Goal: Task Accomplishment & Management: Complete application form

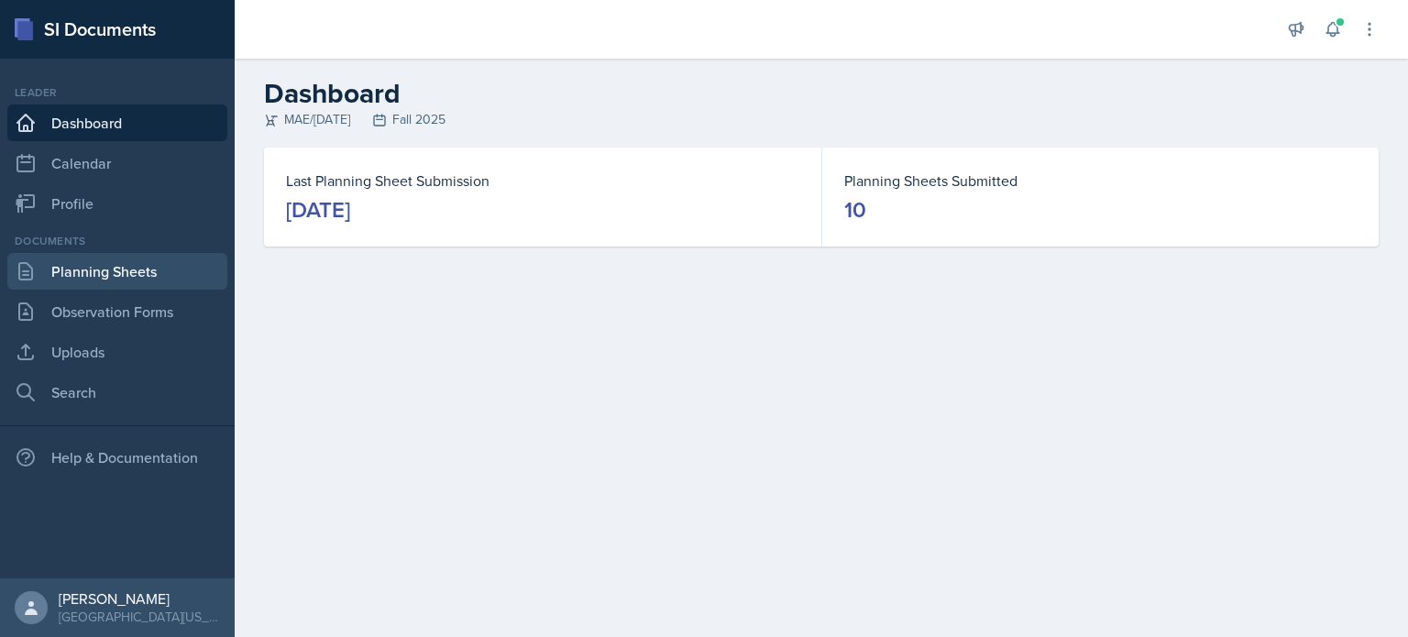
click at [117, 269] on link "Planning Sheets" at bounding box center [117, 271] width 220 height 37
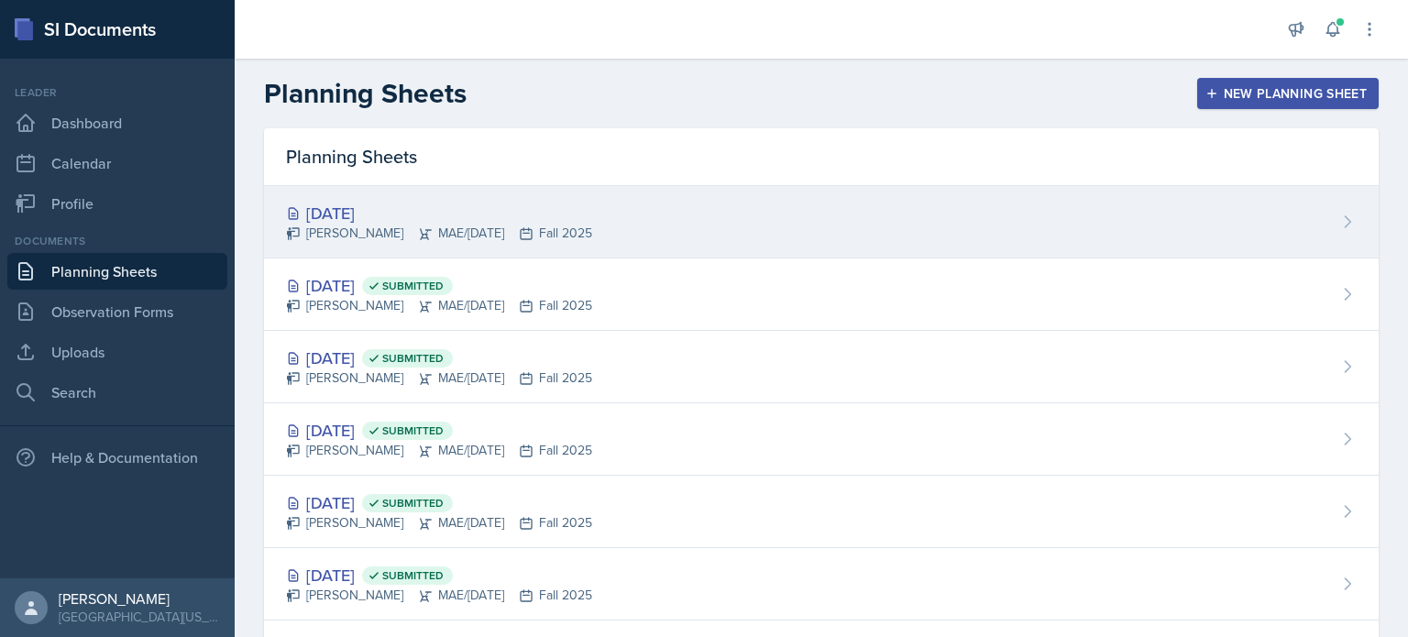
click at [462, 218] on div "[DATE]" at bounding box center [439, 213] width 306 height 25
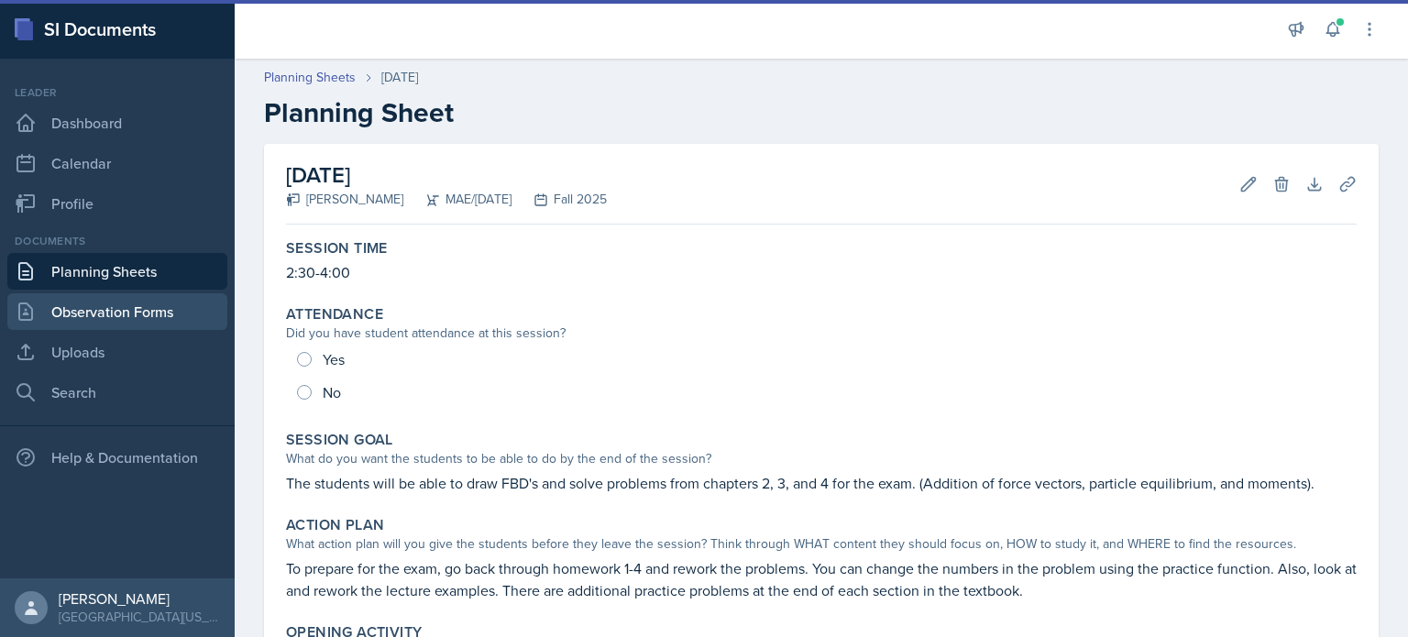
click at [162, 317] on link "Observation Forms" at bounding box center [117, 311] width 220 height 37
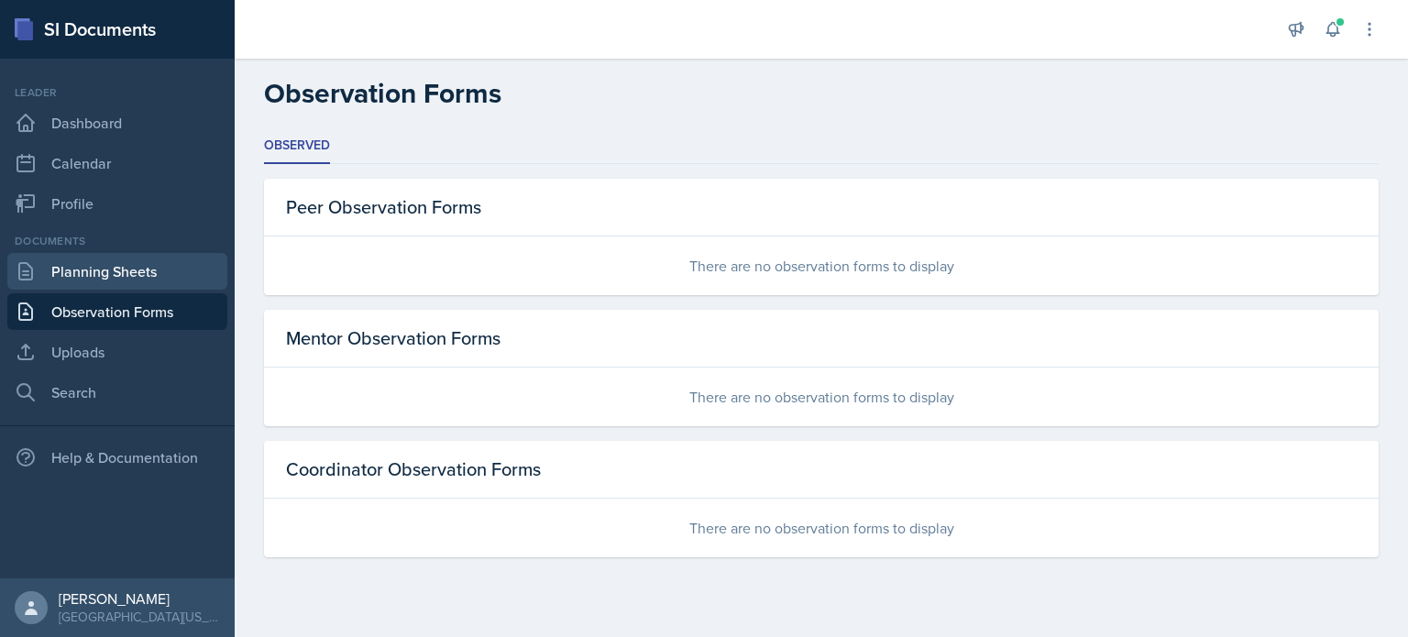
click at [140, 261] on link "Planning Sheets" at bounding box center [117, 271] width 220 height 37
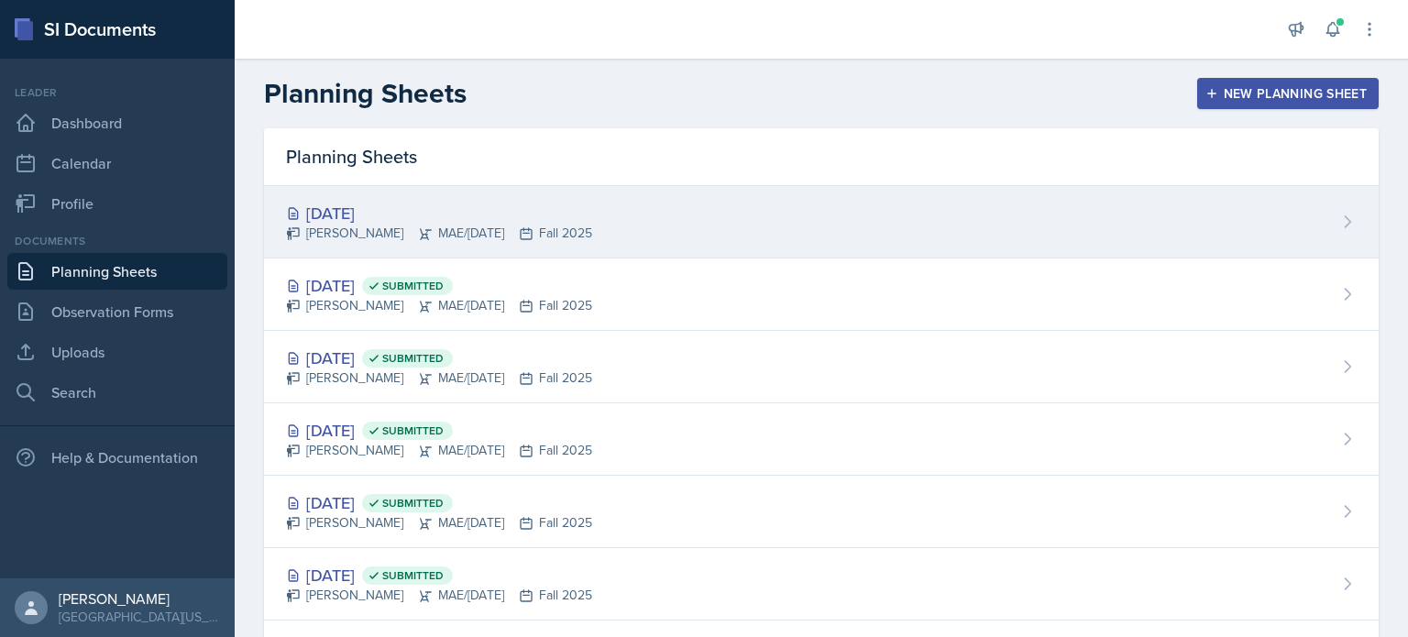
click at [415, 219] on div "[DATE]" at bounding box center [439, 213] width 306 height 25
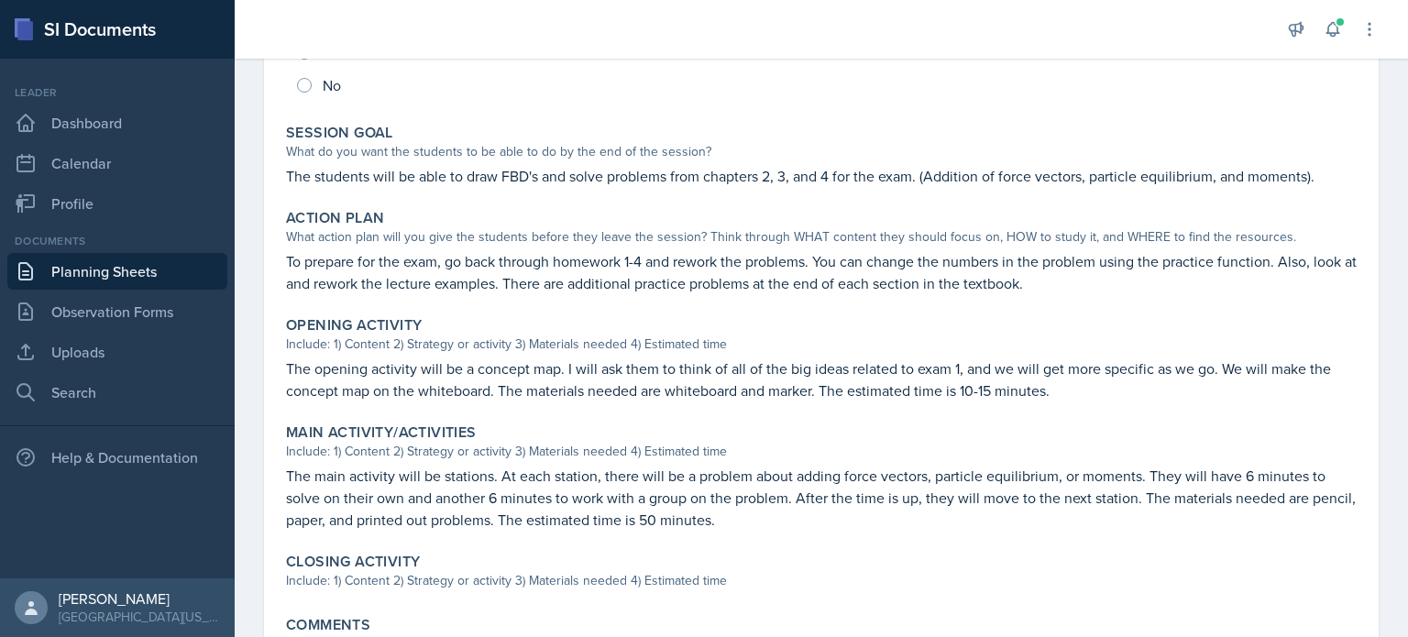
scroll to position [326, 0]
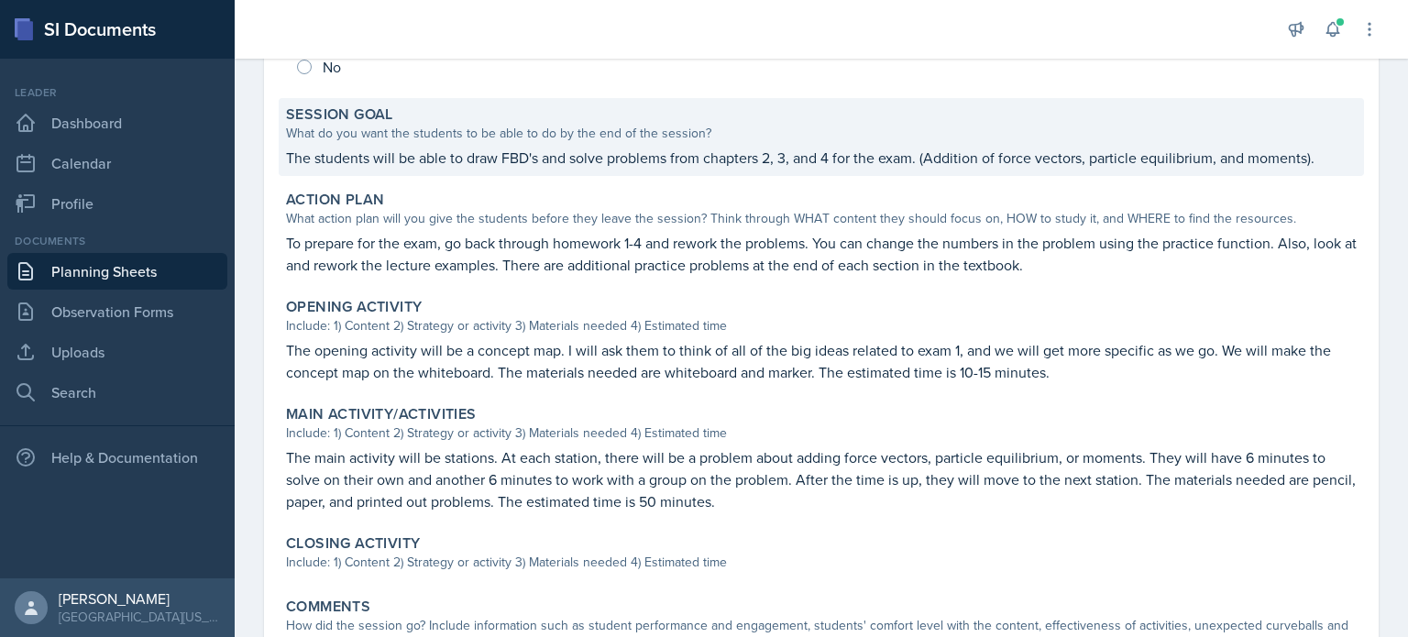
click at [292, 154] on p "The students will be able to draw FBD's and solve problems from chapters 2, 3, …" at bounding box center [821, 158] width 1071 height 22
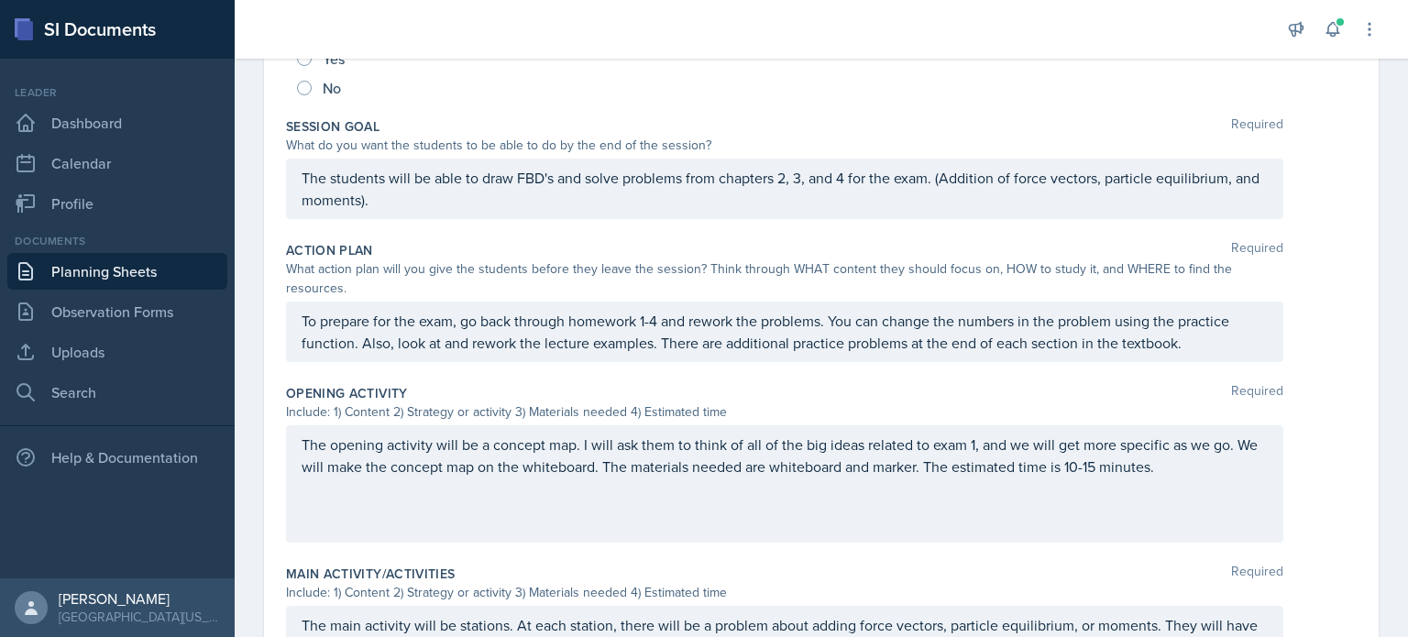
click at [297, 179] on div "The students will be able to draw FBD's and solve problems from chapters 2, 3, …" at bounding box center [785, 189] width 998 height 61
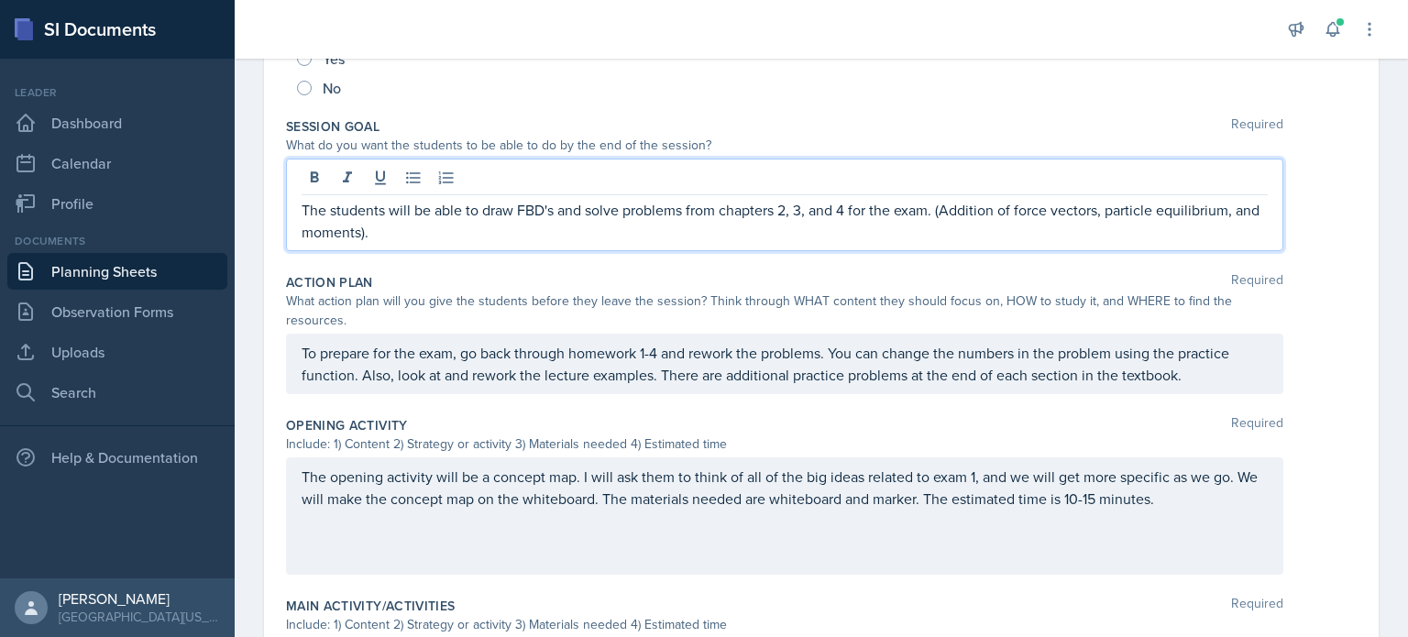
scroll to position [357, 0]
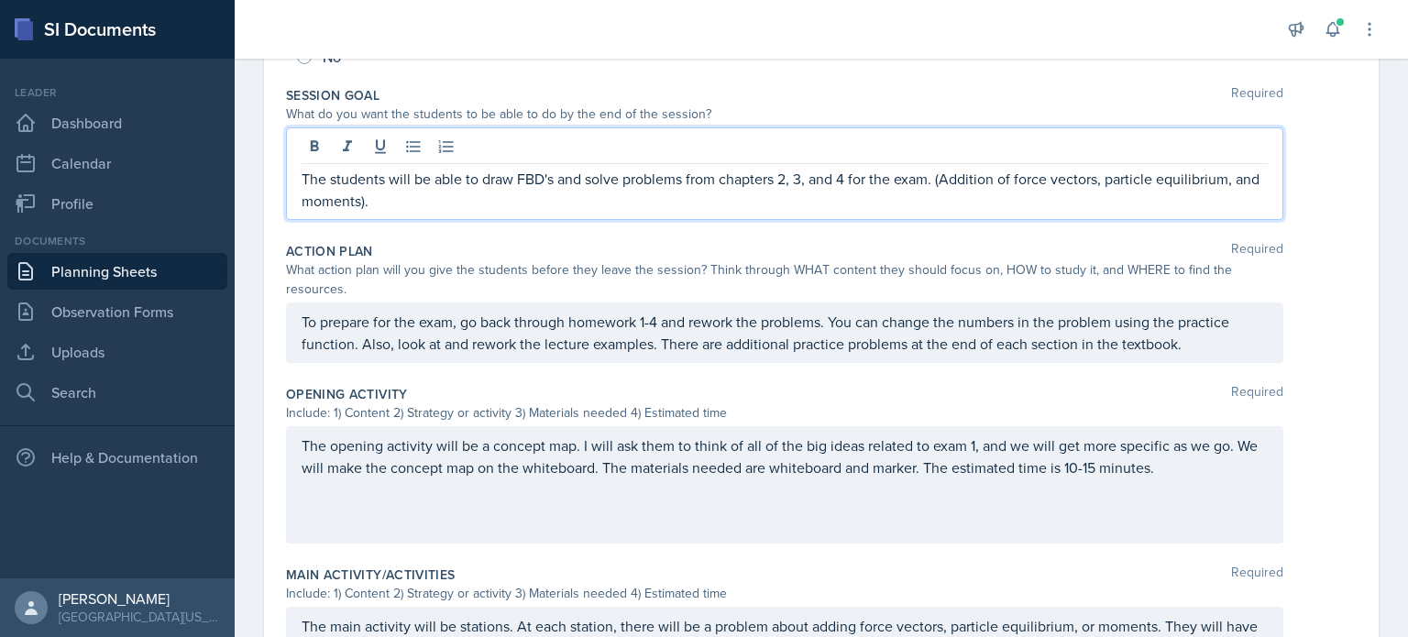
drag, startPoint x: 297, startPoint y: 179, endPoint x: 443, endPoint y: 221, distance: 151.8
click at [443, 221] on div "Session Goal Required What do you want the students to be able to do by the end…" at bounding box center [821, 157] width 1071 height 156
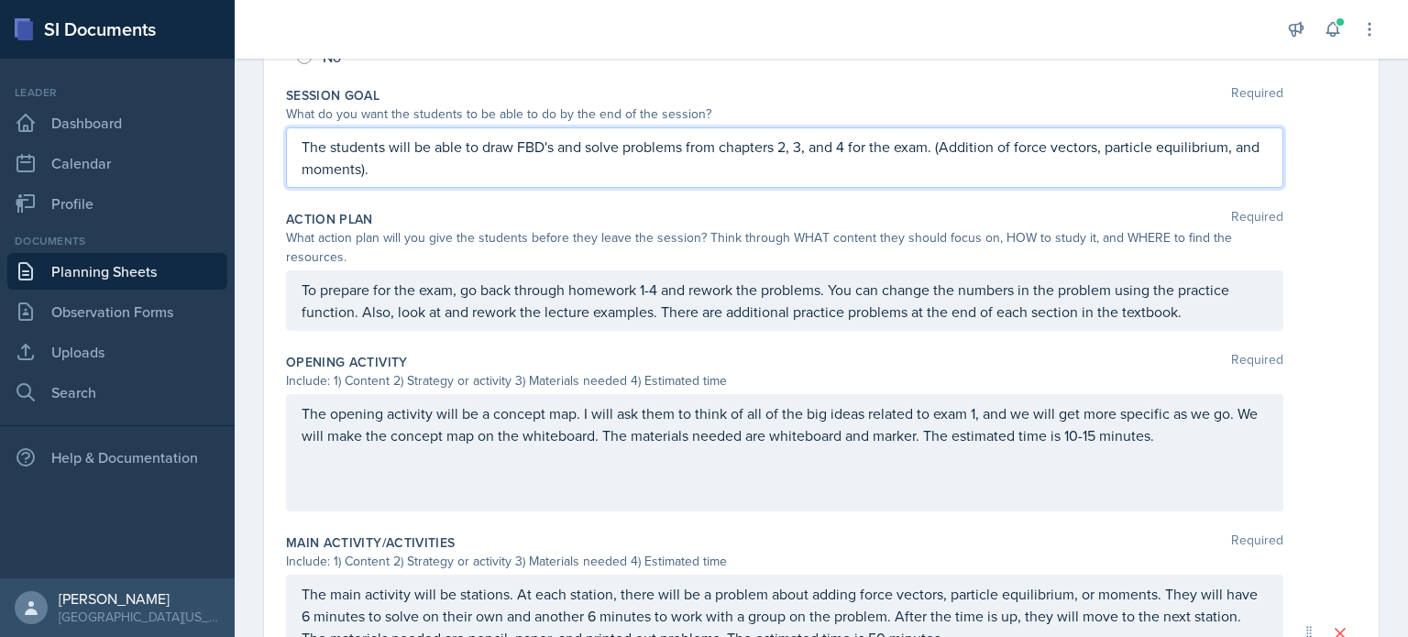
scroll to position [326, 0]
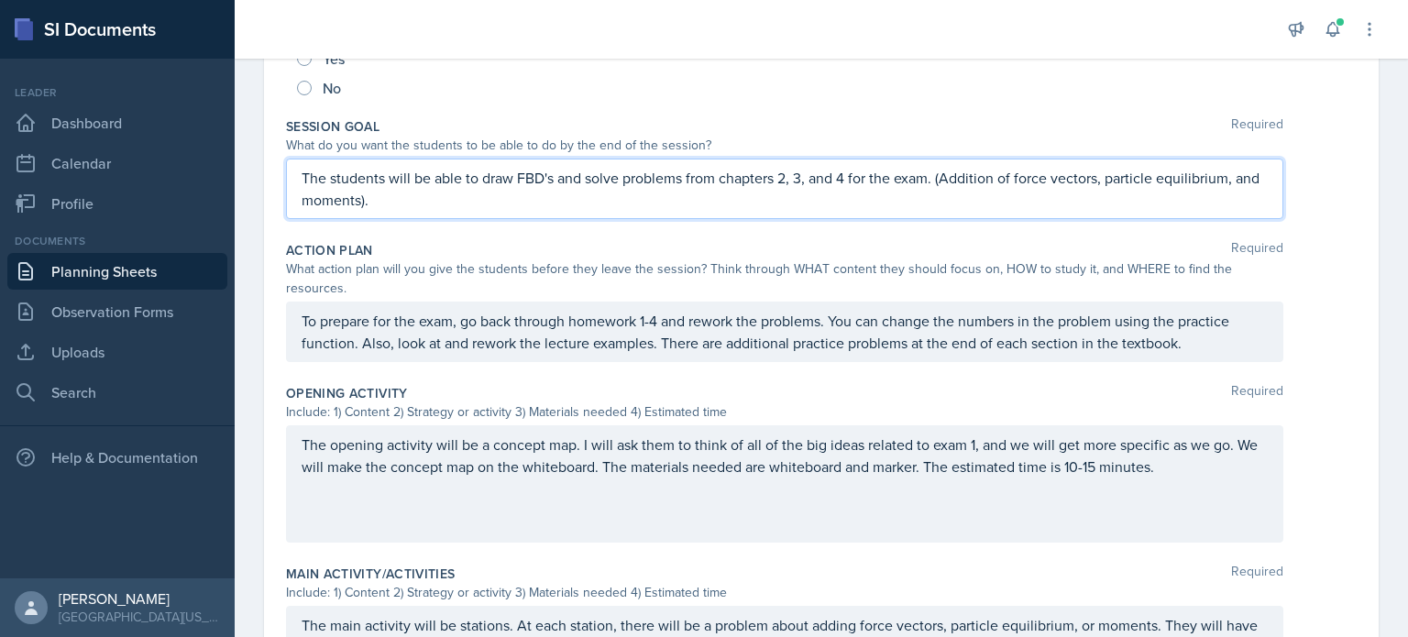
click at [400, 199] on p "The students will be able to draw FBD's and solve problems from chapters 2, 3, …" at bounding box center [785, 189] width 966 height 44
click at [394, 208] on p "The students will be able to draw FBD's and solve problems from chapters 2, 3, …" at bounding box center [785, 189] width 966 height 44
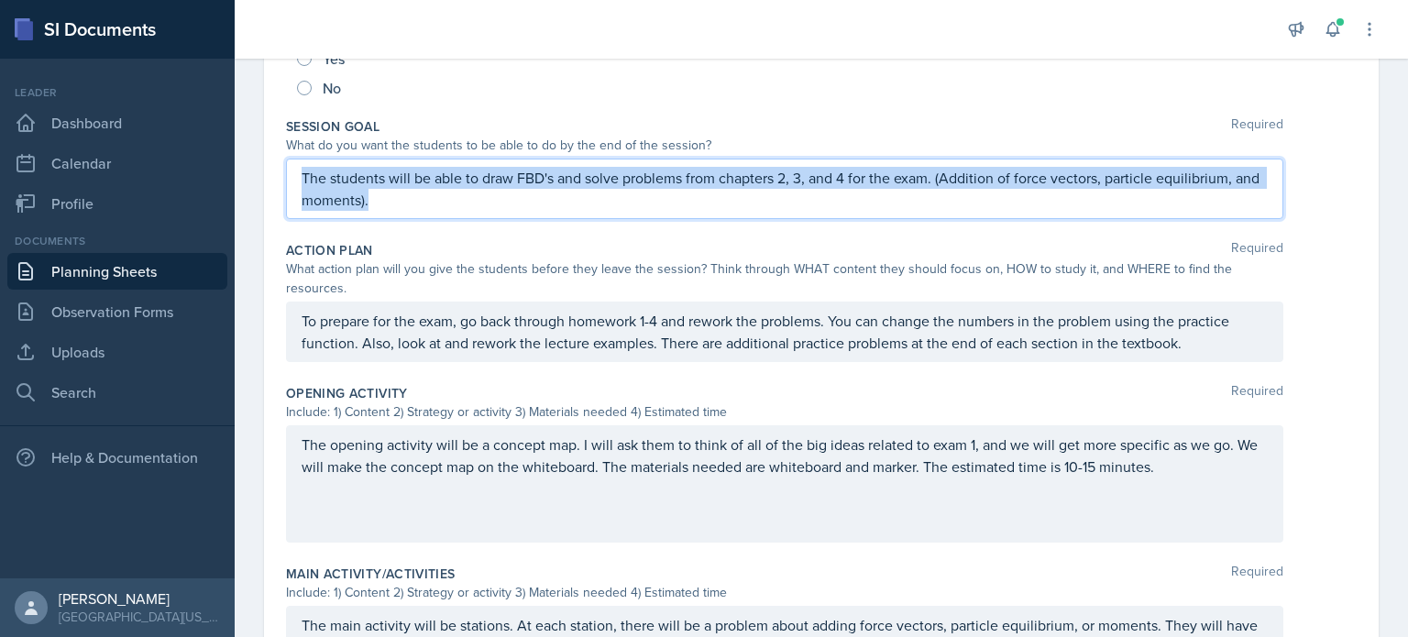
drag, startPoint x: 400, startPoint y: 207, endPoint x: 299, endPoint y: 177, distance: 105.3
click at [299, 177] on div "The students will be able to draw FBD's and solve problems from chapters 2, 3, …" at bounding box center [785, 189] width 998 height 61
copy p "The students will be able to draw FBD's and solve problems from chapters 2, 3, …"
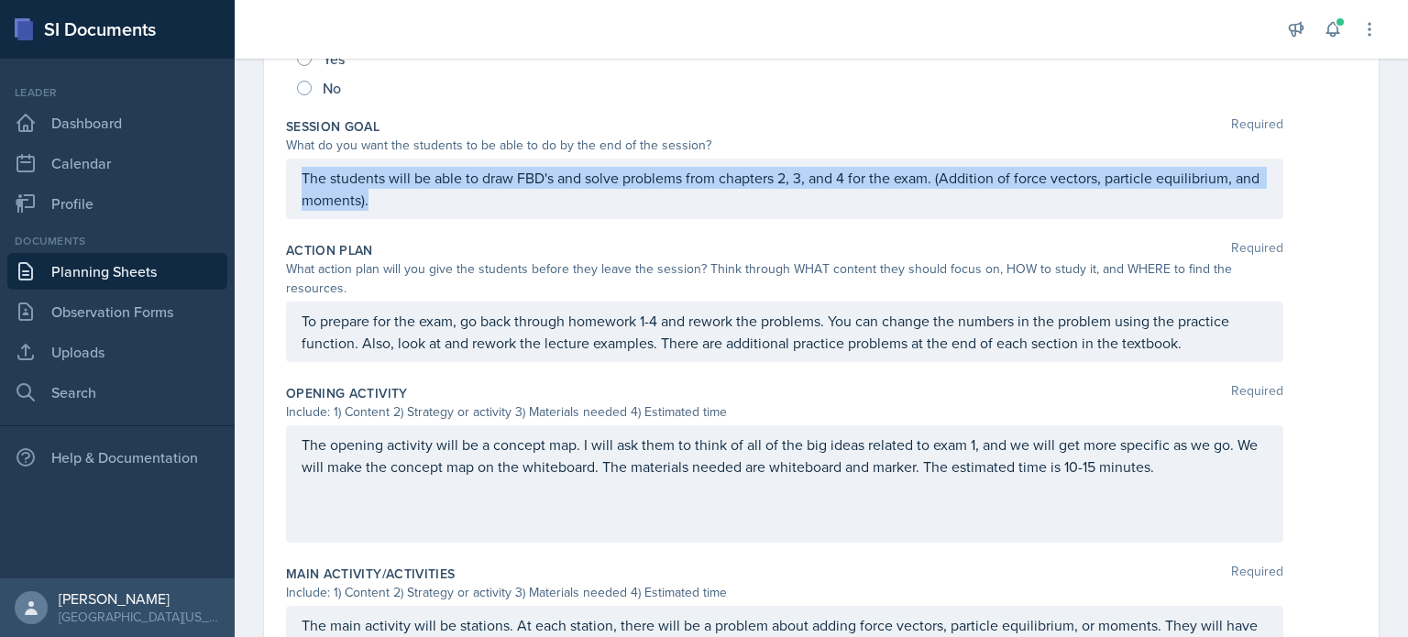
scroll to position [357, 0]
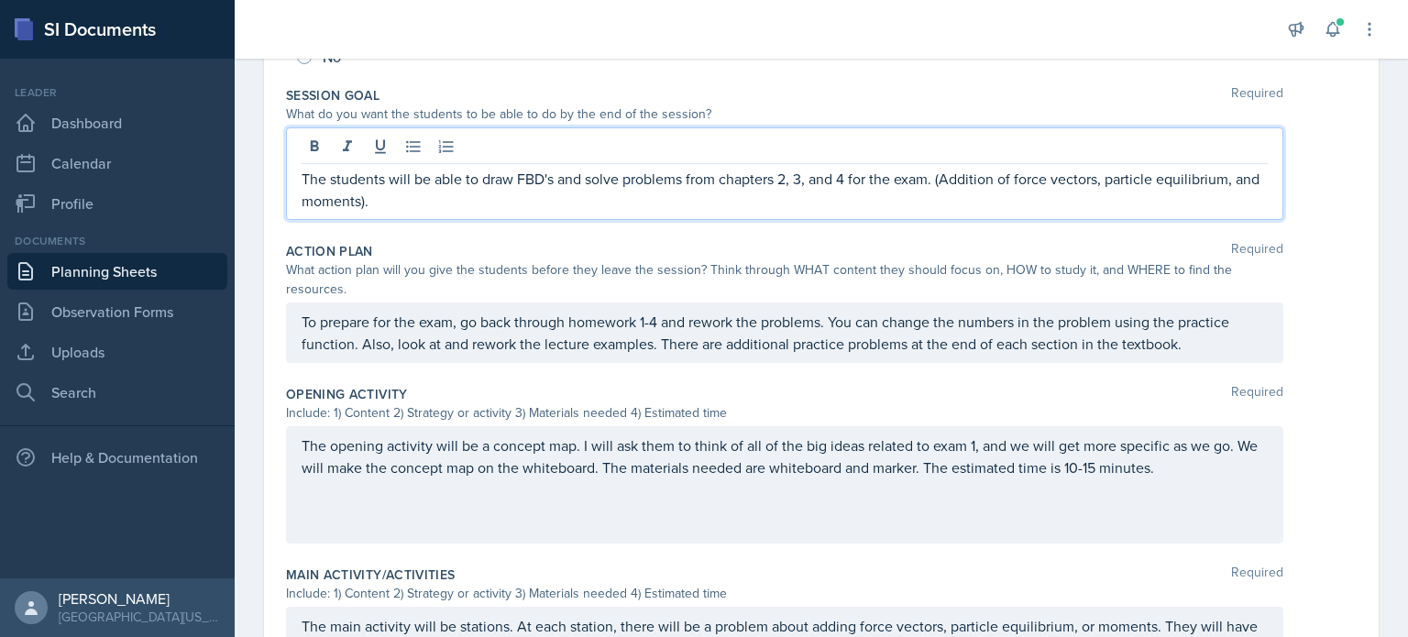
click at [384, 212] on div "The students will be able to draw FBD's and solve problems from chapters 2, 3, …" at bounding box center [785, 173] width 998 height 93
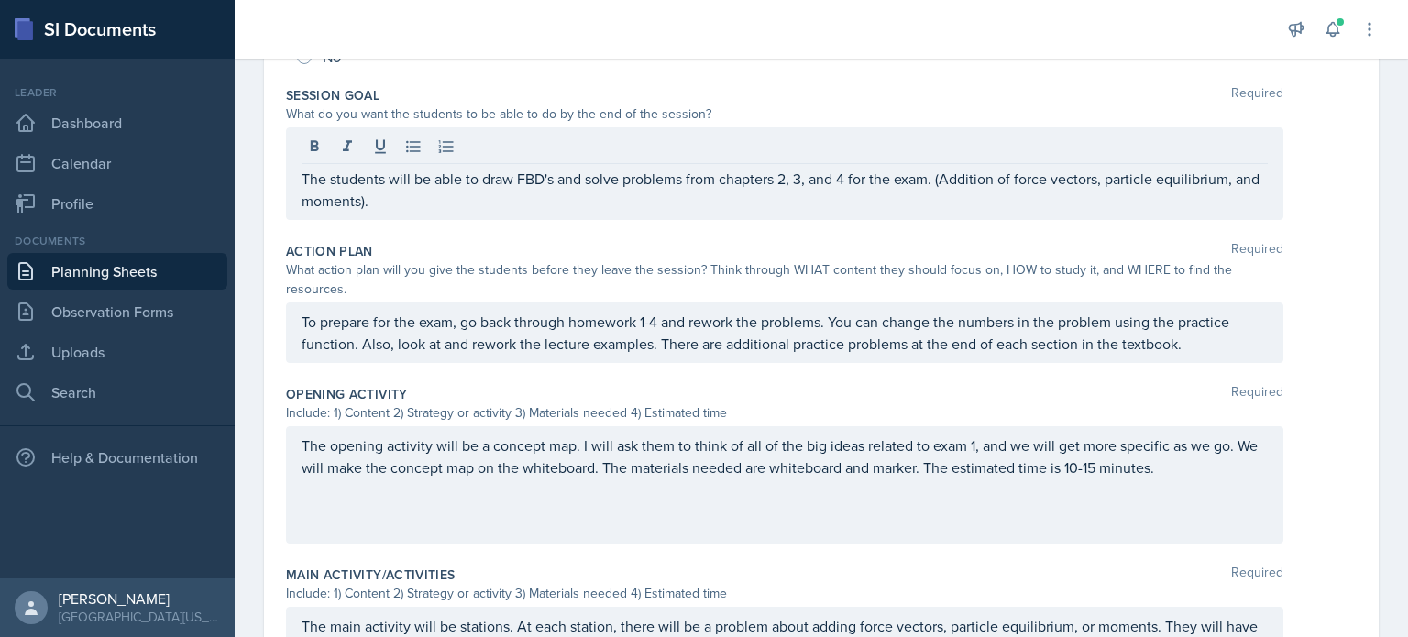
click at [1329, 222] on div "Session Goal Required What do you want the students to be able to do by the end…" at bounding box center [821, 157] width 1071 height 156
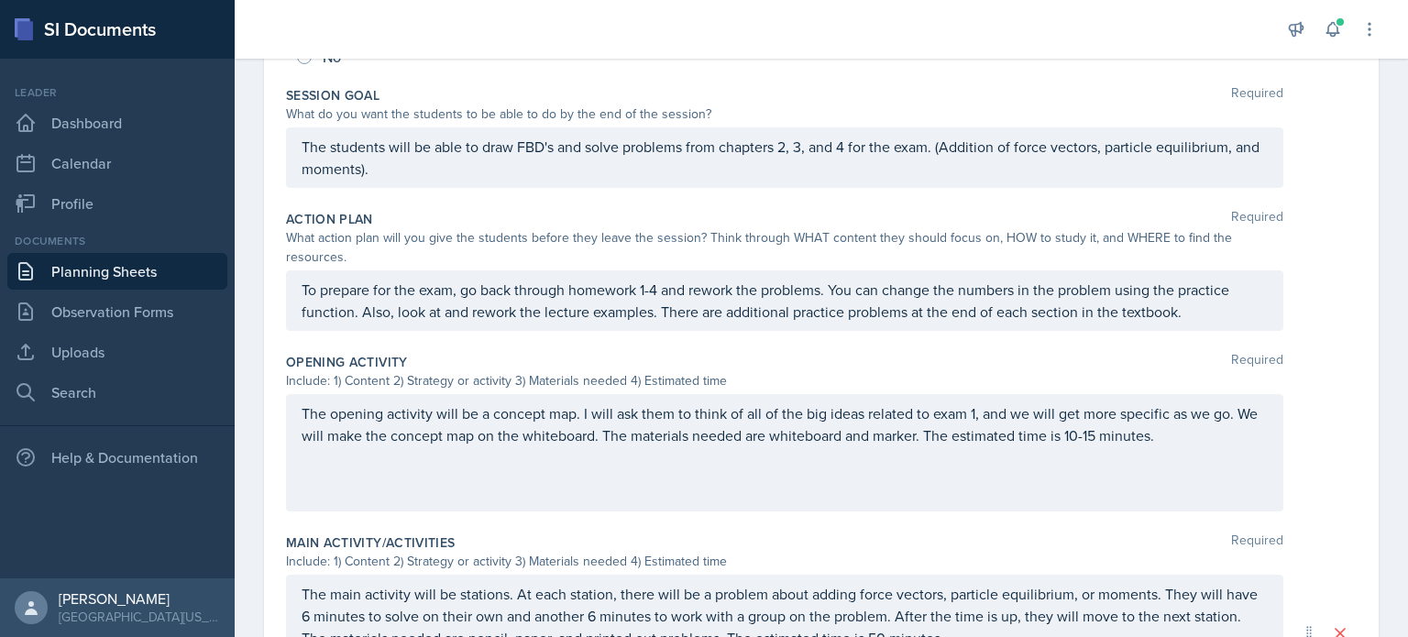
drag, startPoint x: 298, startPoint y: 285, endPoint x: 510, endPoint y: 296, distance: 212.1
click at [510, 296] on div "To prepare for the exam, go back through homework 1-4 and rework the problems. …" at bounding box center [785, 300] width 998 height 61
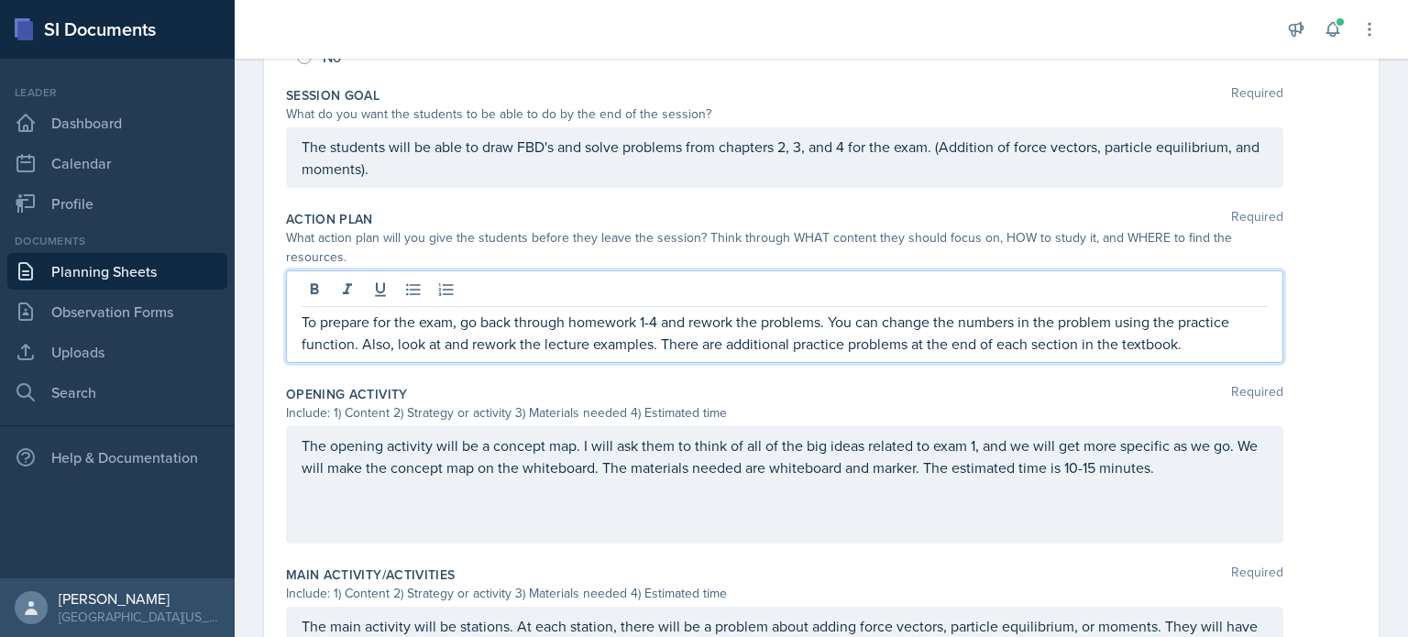
scroll to position [389, 0]
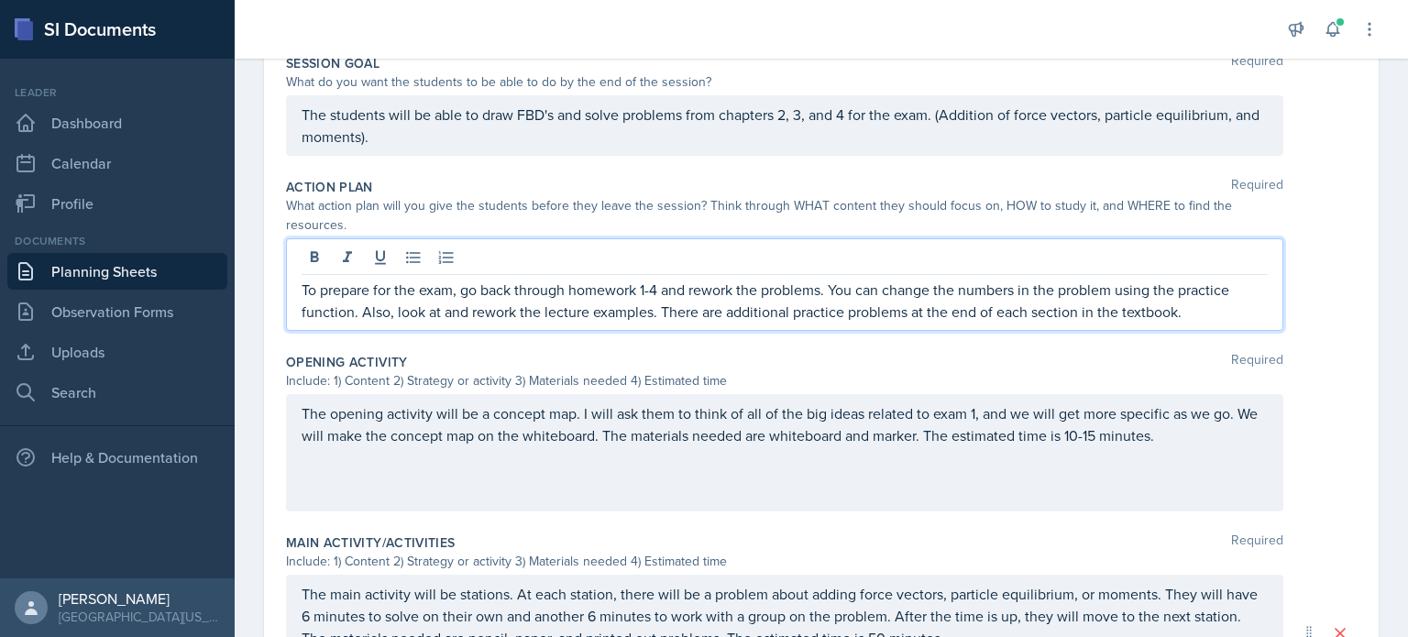
click at [510, 296] on p "To prepare for the exam, go back through homework 1-4 and rework the problems. …" at bounding box center [785, 301] width 966 height 44
click at [297, 287] on div "To prepare for the exam, go back through homework 1-4 and rework the problems. …" at bounding box center [785, 284] width 998 height 93
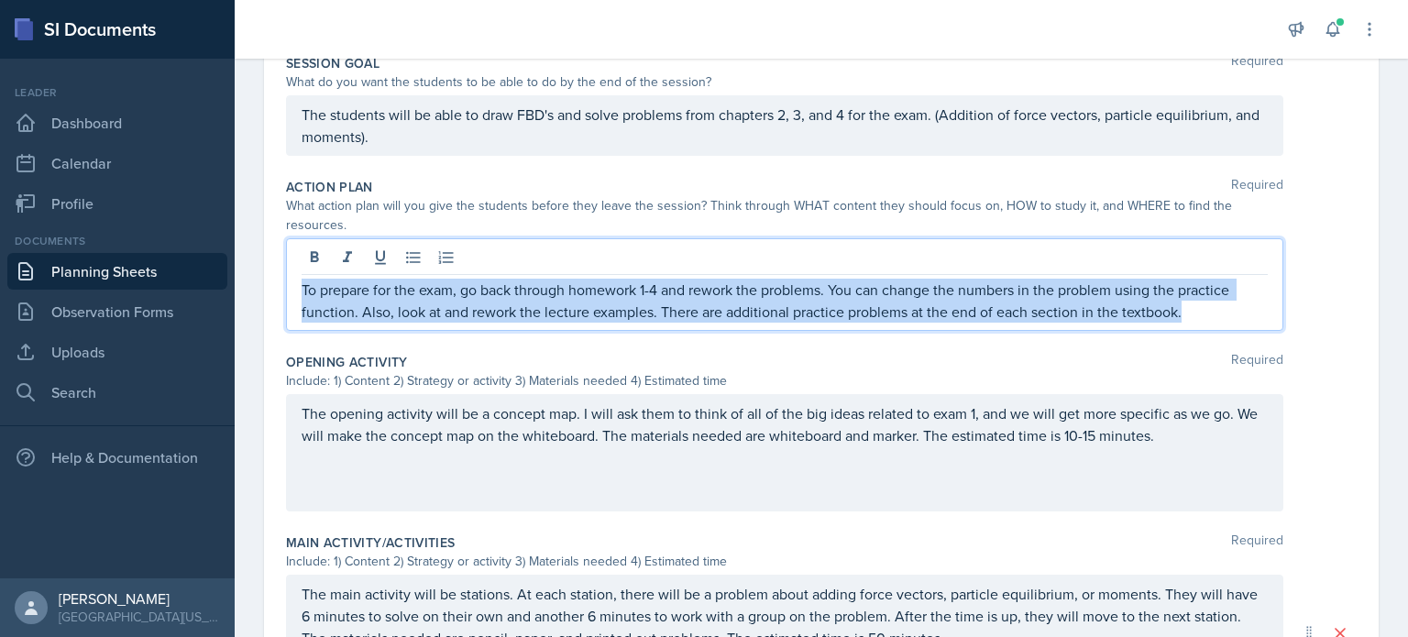
drag, startPoint x: 297, startPoint y: 287, endPoint x: 1200, endPoint y: 309, distance: 903.4
click at [1200, 309] on div "To prepare for the exam, go back through homework 1-4 and rework the problems. …" at bounding box center [785, 284] width 998 height 93
copy p "To prepare for the exam, go back through homework 1-4 and rework the problems. …"
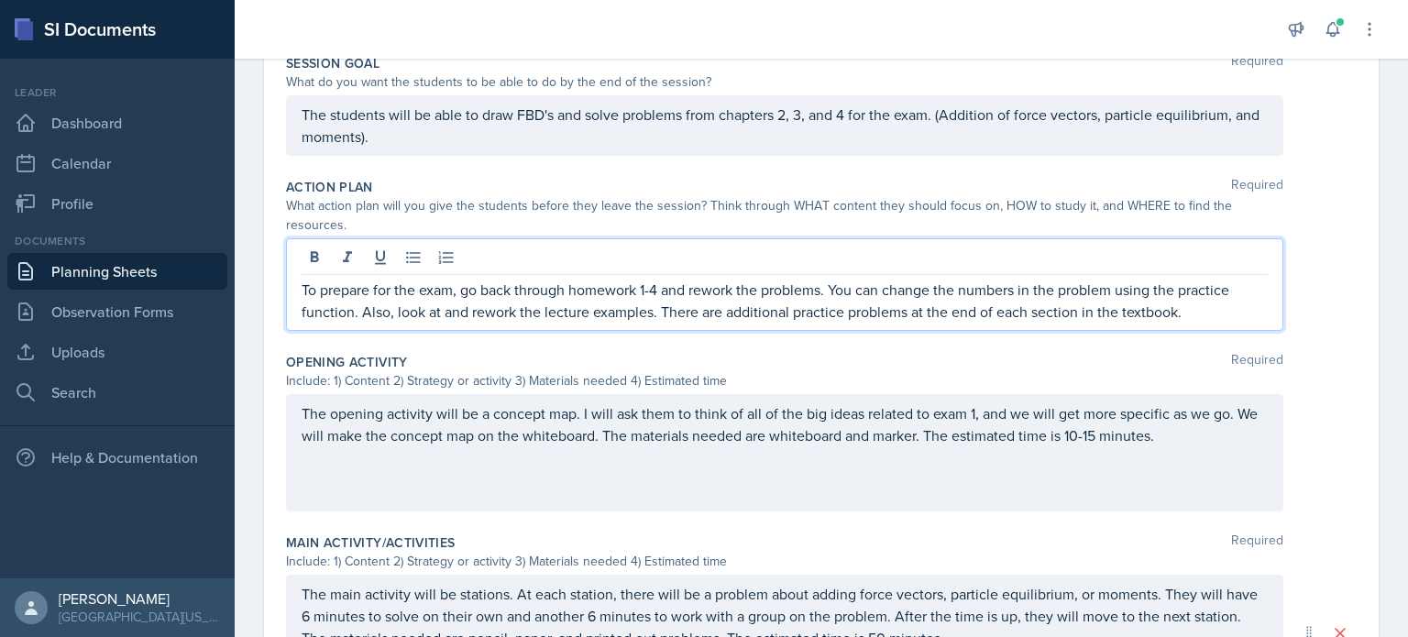
click at [1363, 252] on div "Date [DATE] [DATE] 31 1 2 3 4 5 6 7 8 9 10 11 12 13 14 15 16 17 18 19 20 21 22 …" at bounding box center [821, 406] width 1115 height 1303
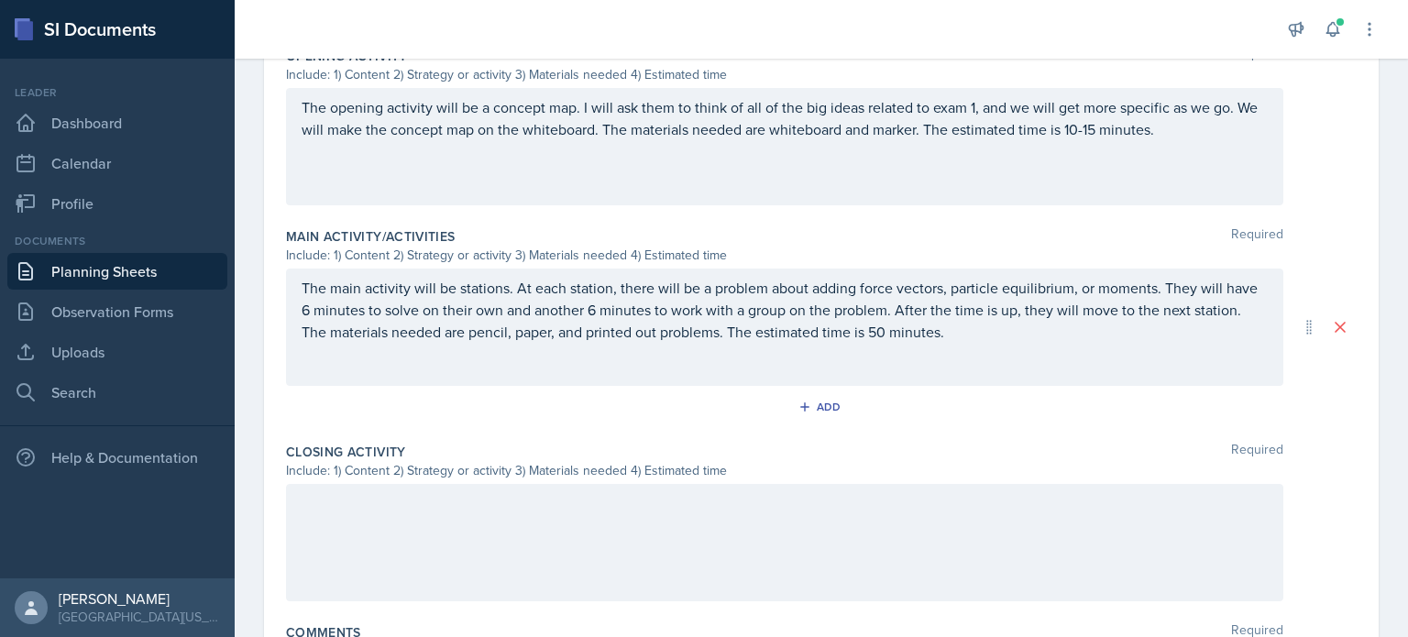
scroll to position [819, 0]
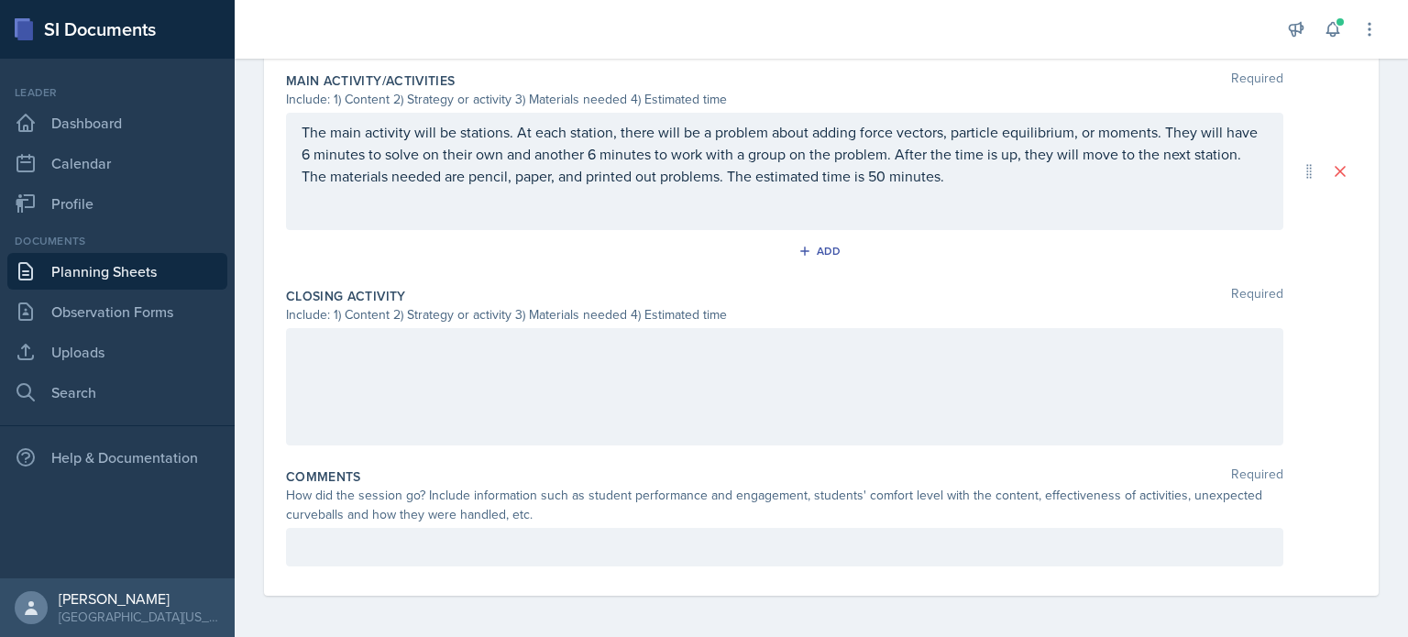
click at [447, 389] on div at bounding box center [785, 386] width 998 height 117
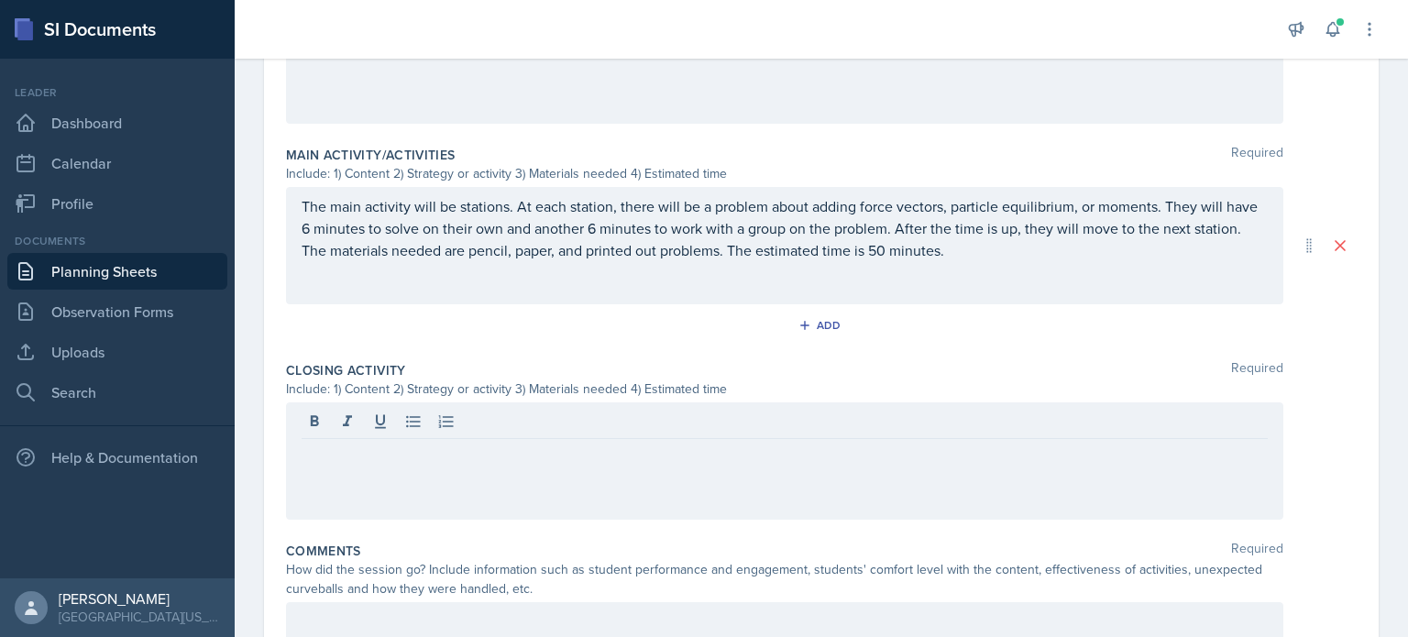
scroll to position [756, 0]
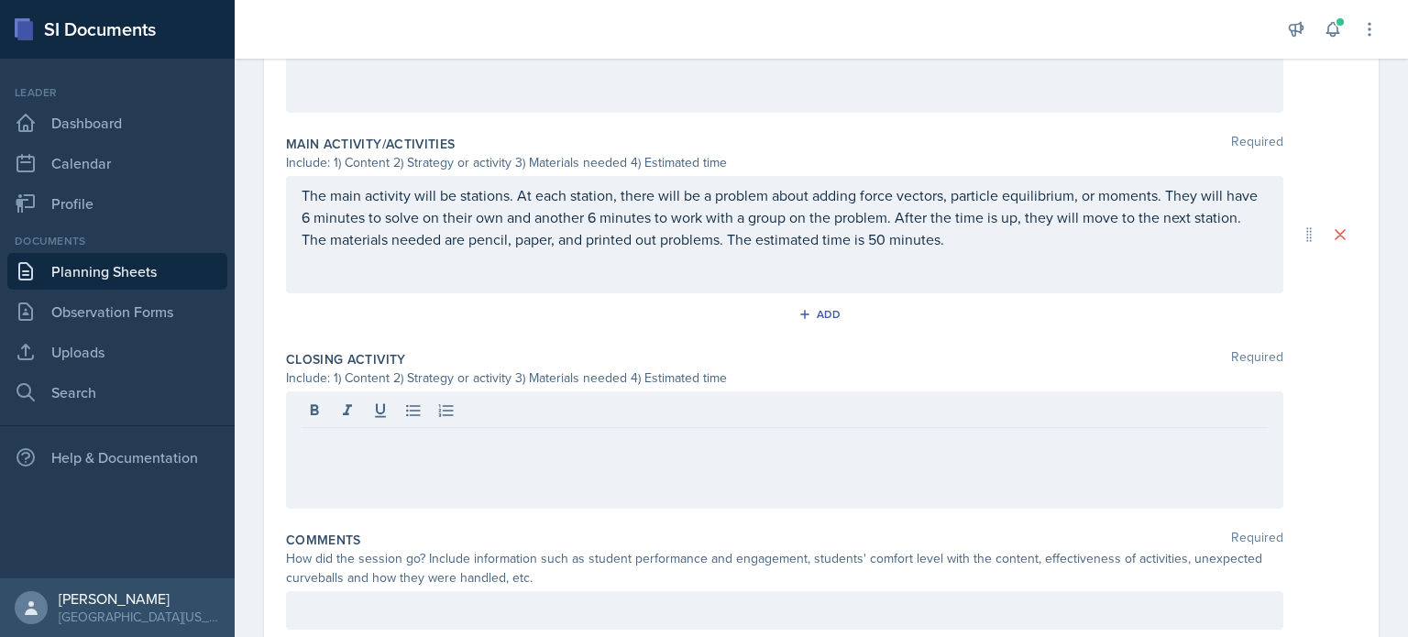
click at [860, 456] on div at bounding box center [785, 450] width 998 height 117
drag, startPoint x: 860, startPoint y: 456, endPoint x: 646, endPoint y: 502, distance: 219.4
click at [646, 502] on div at bounding box center [785, 450] width 998 height 117
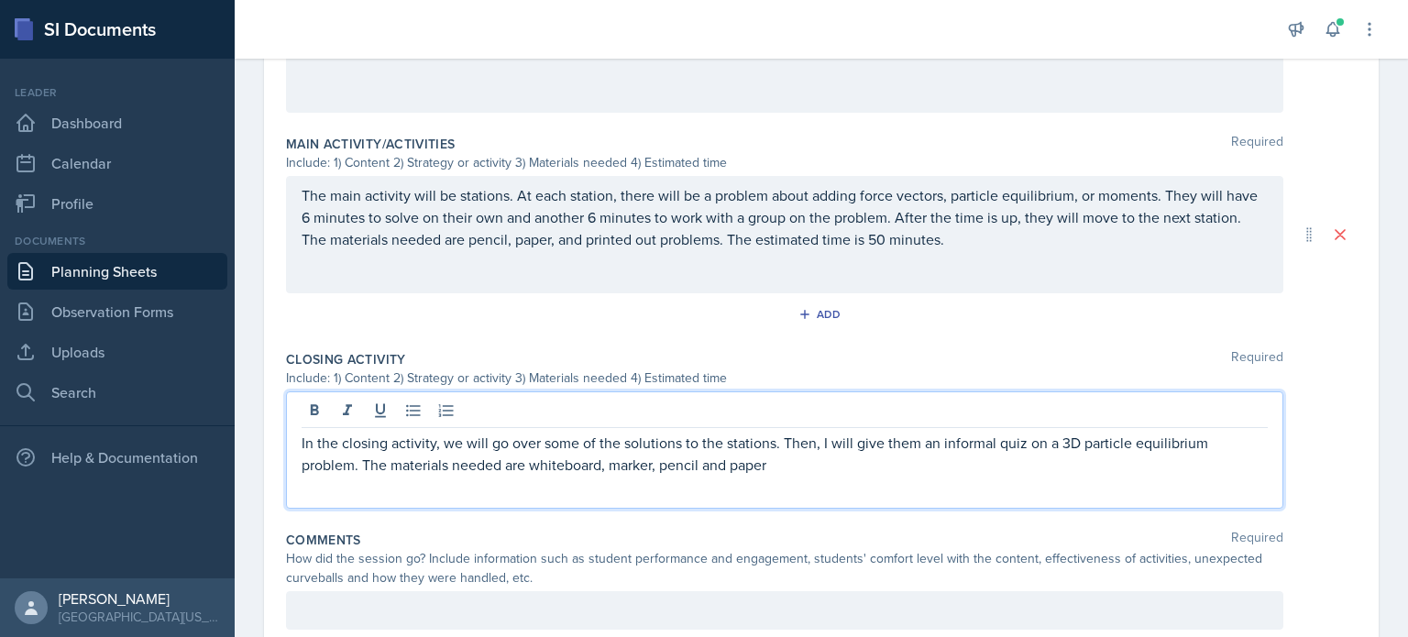
click at [697, 464] on p "In the closing activity, we will go over some of the solutions to the stations.…" at bounding box center [785, 454] width 966 height 44
click at [807, 460] on p "In the closing activity, we will go over some of the solutions to the stations.…" at bounding box center [785, 454] width 966 height 44
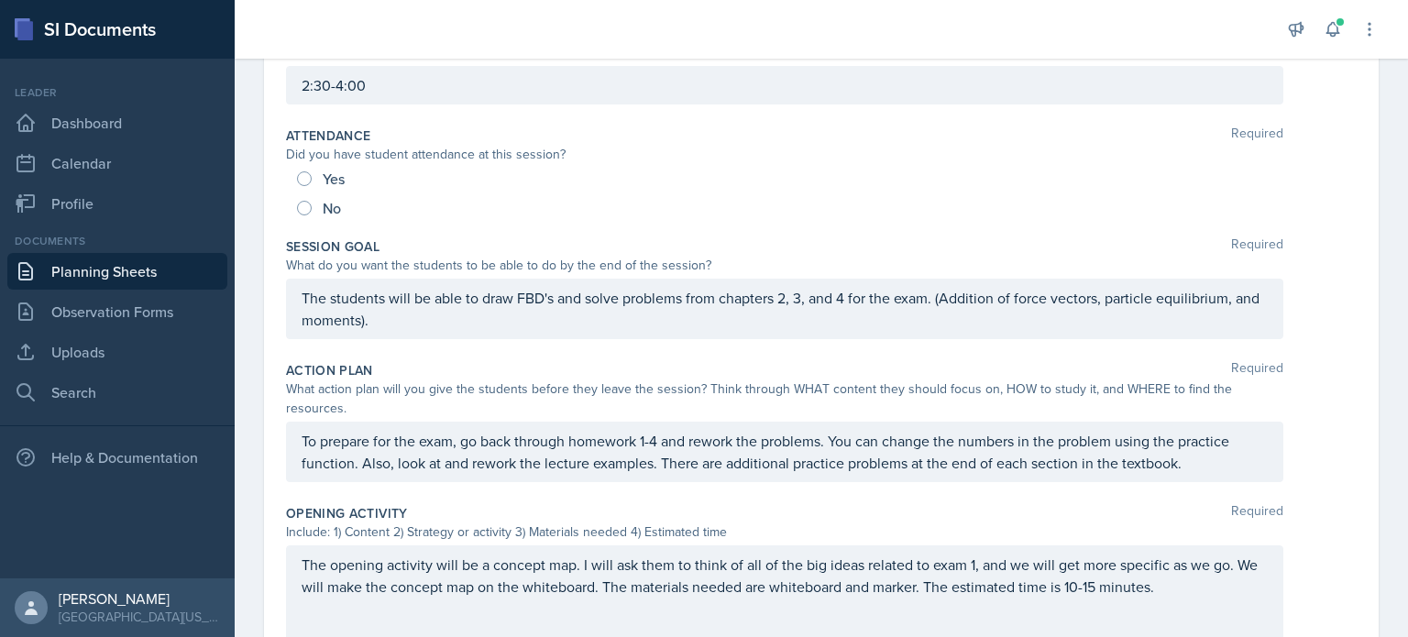
scroll to position [0, 0]
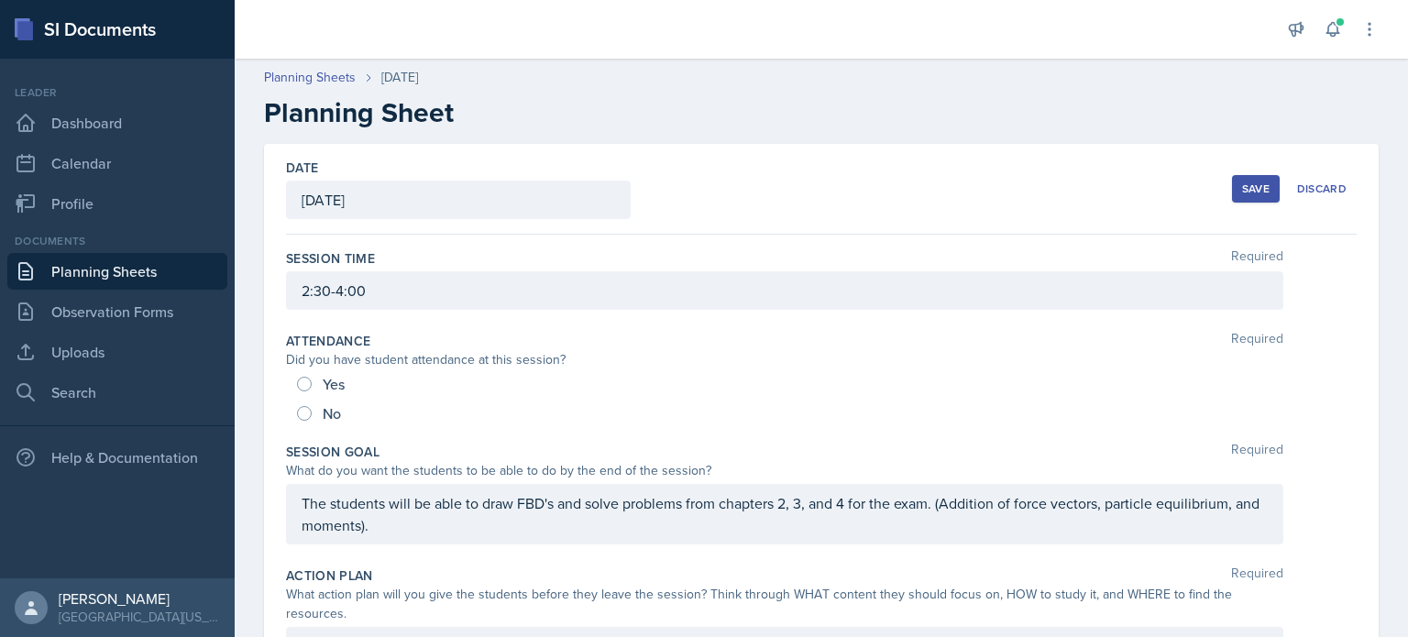
click at [1246, 186] on div "Save" at bounding box center [1256, 189] width 28 height 15
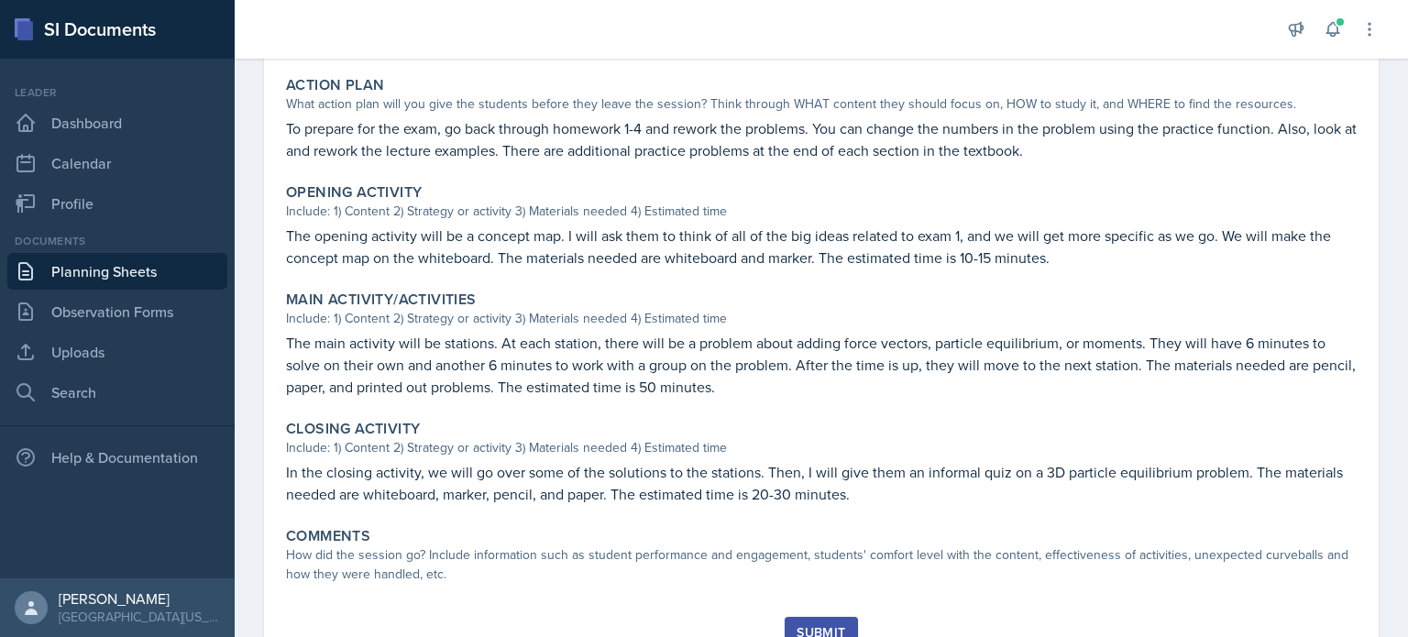
scroll to position [516, 0]
